Goal: Navigation & Orientation: Go to known website

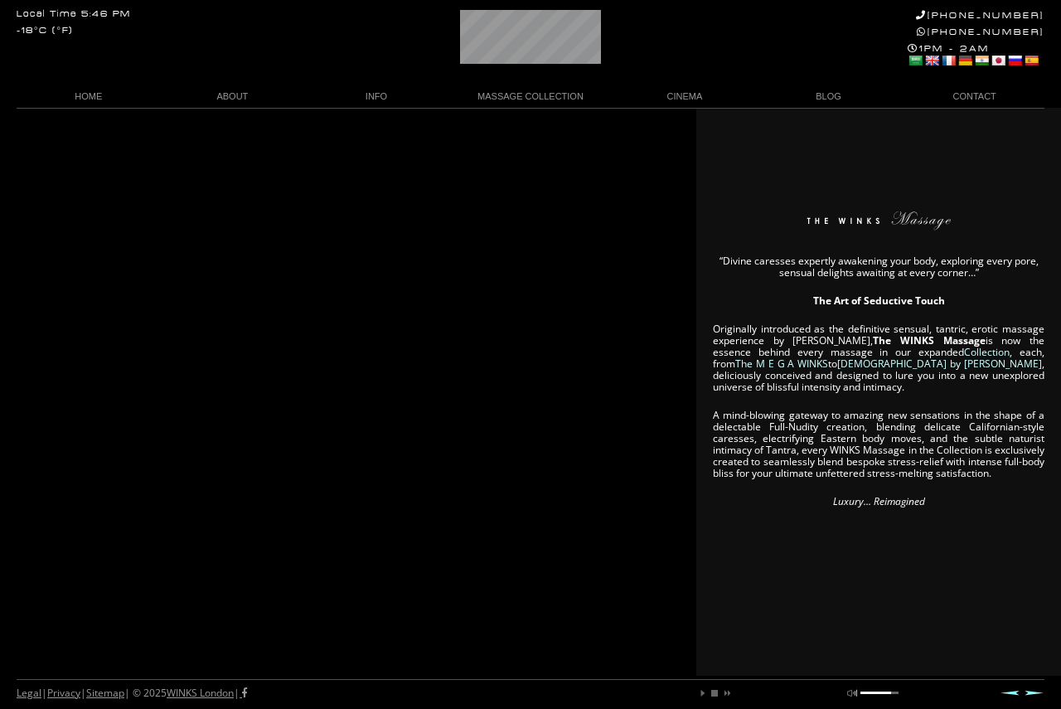
scroll to position [0, 29]
